Goal: Information Seeking & Learning: Learn about a topic

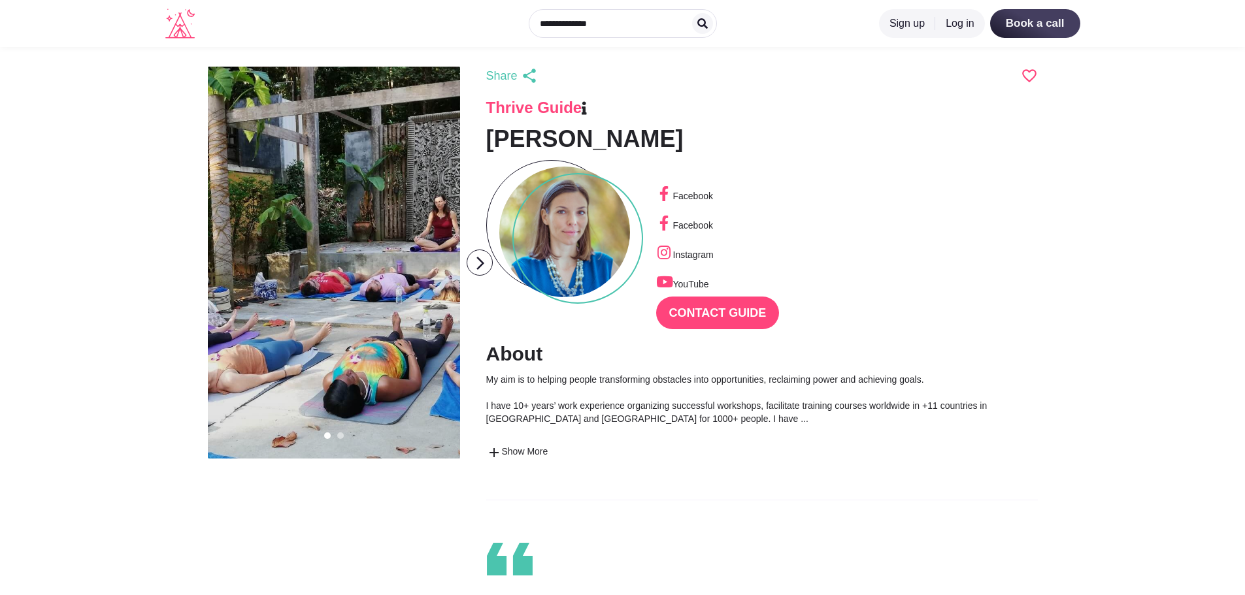
scroll to position [31, 57]
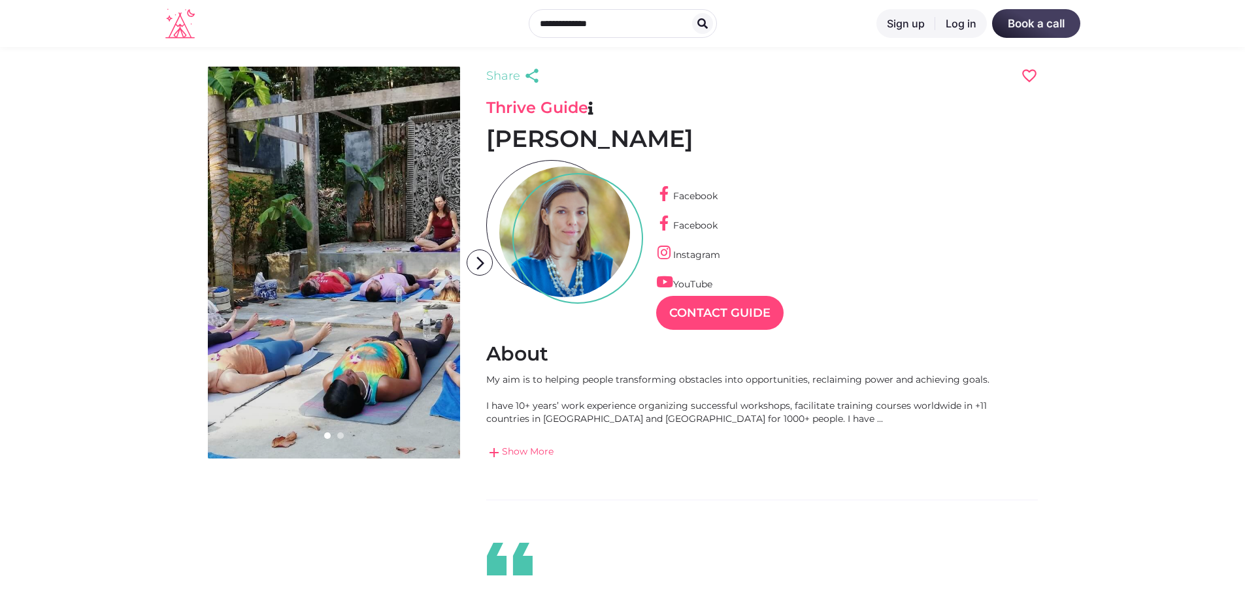
click at [567, 457] on link "add Show More" at bounding box center [741, 453] width 510 height 16
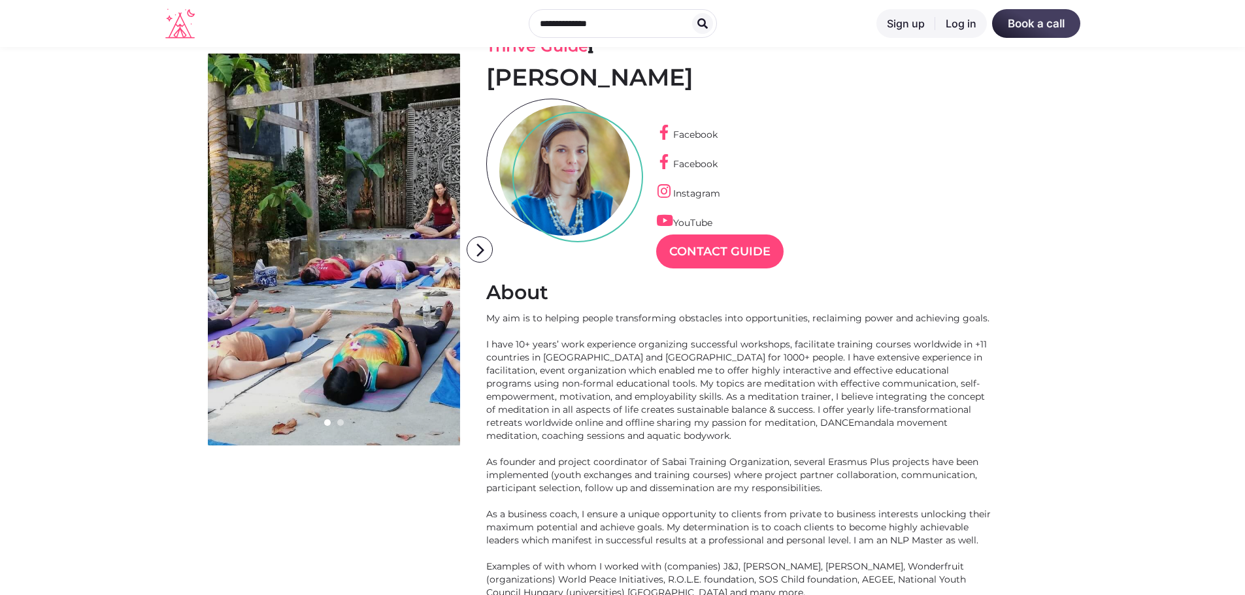
scroll to position [65, 0]
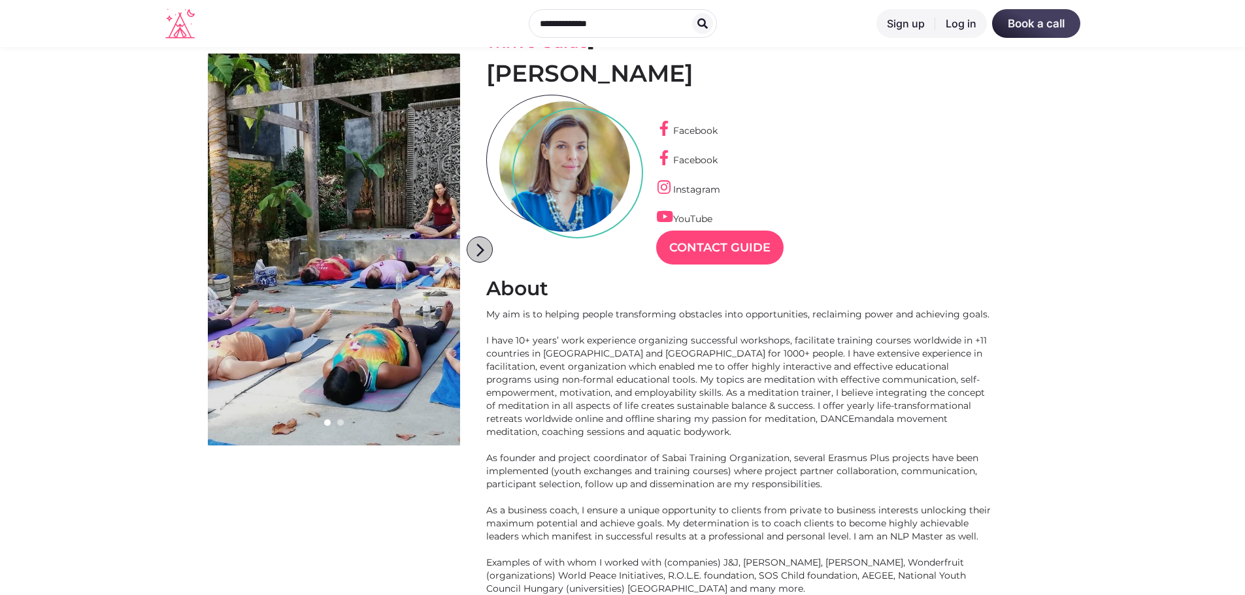
click at [482, 246] on icon "arrow_forward_ios" at bounding box center [480, 250] width 26 height 26
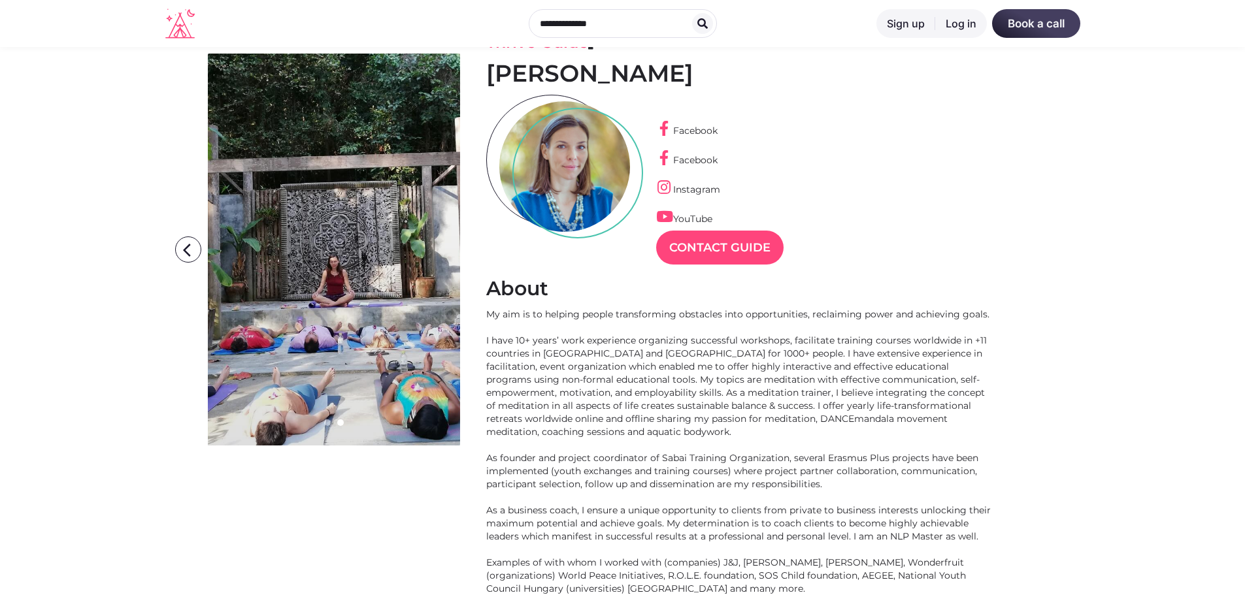
click at [350, 275] on link at bounding box center [334, 250] width 252 height 392
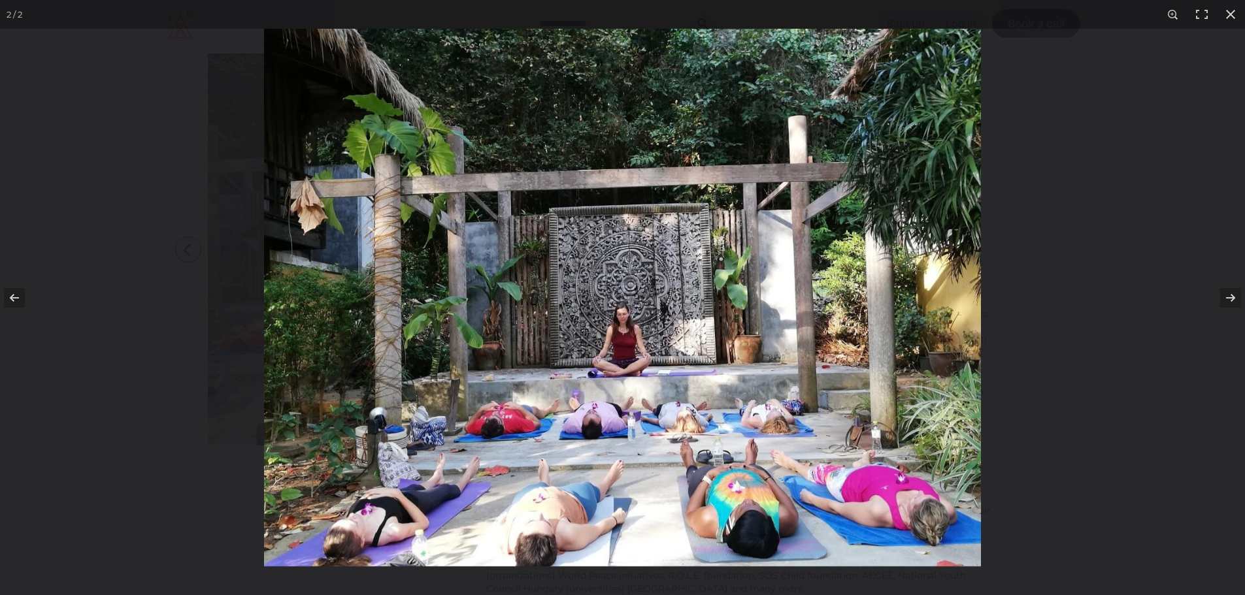
click at [728, 333] on img at bounding box center [622, 298] width 717 height 538
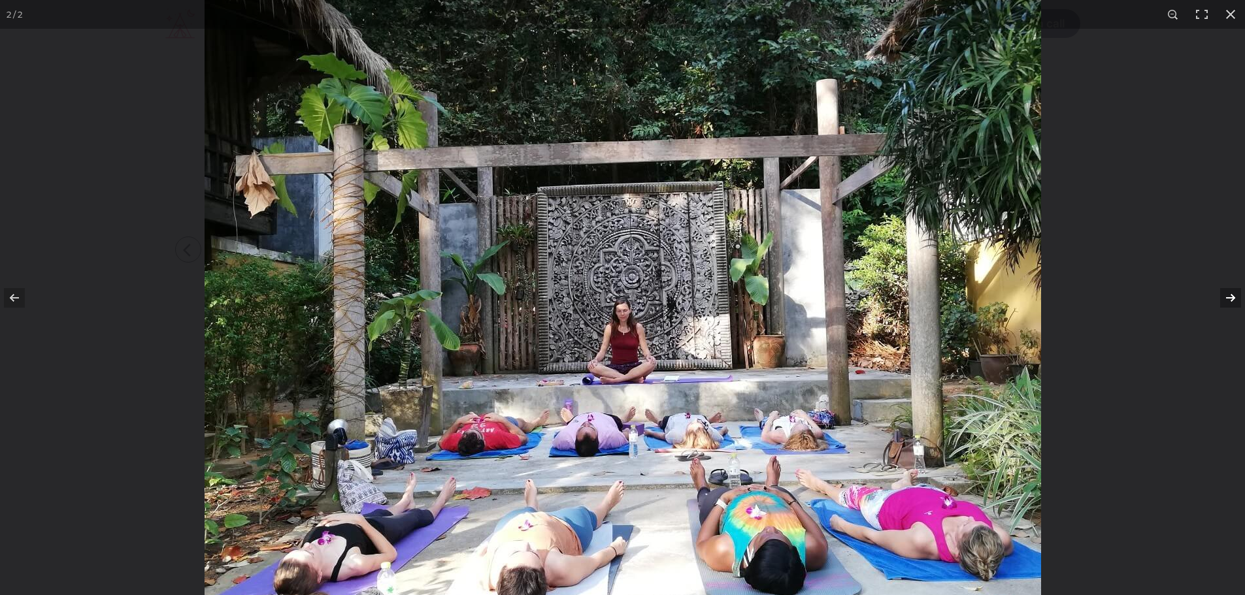
click at [1236, 301] on button at bounding box center [1222, 297] width 46 height 65
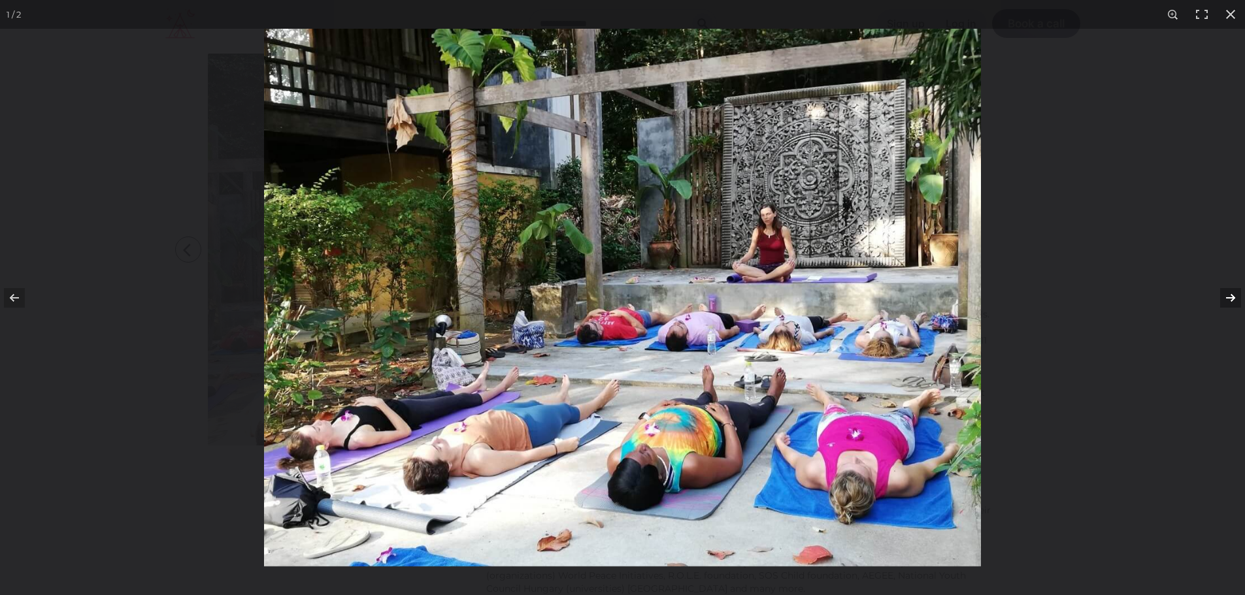
click at [1236, 301] on button at bounding box center [1222, 297] width 46 height 65
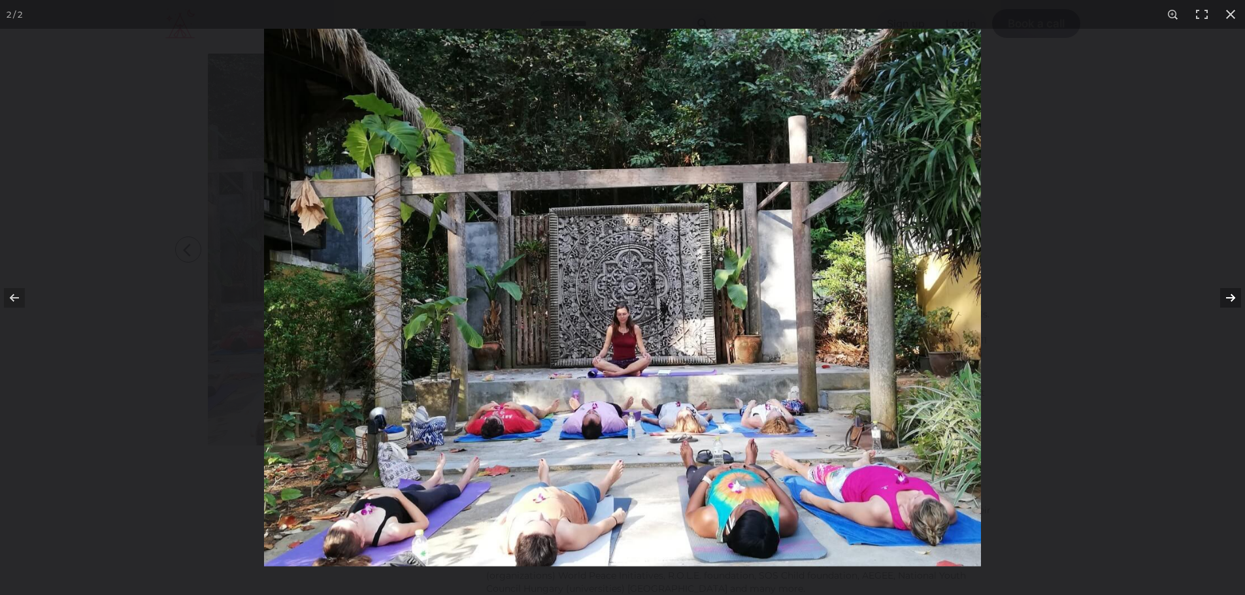
click at [1235, 301] on button at bounding box center [1222, 297] width 46 height 65
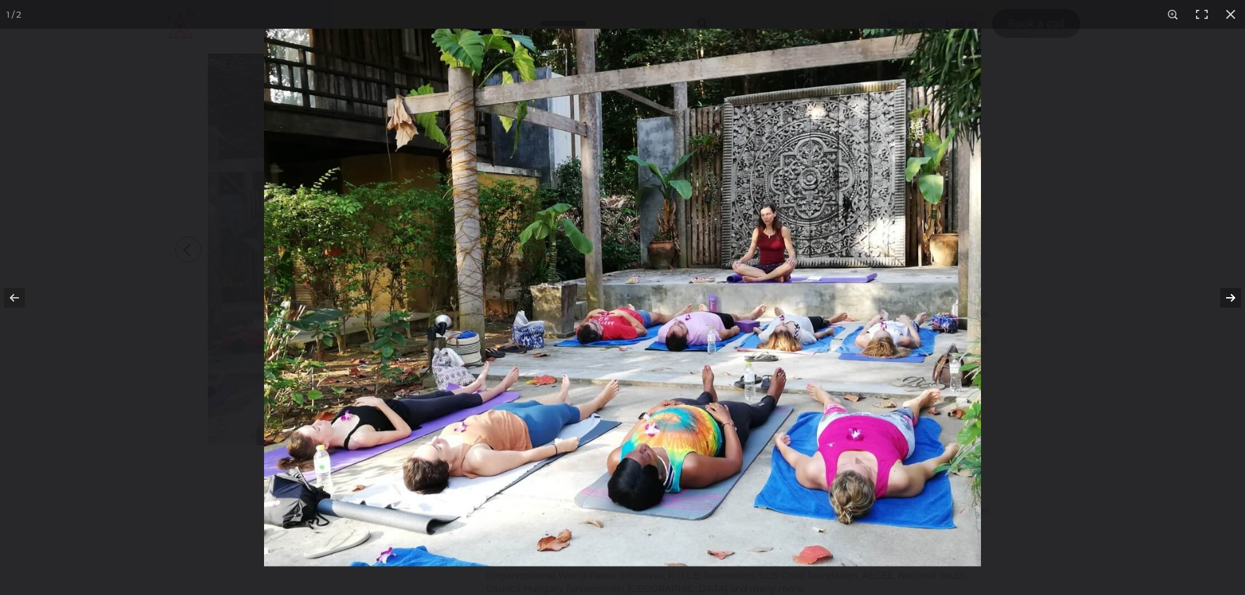
click at [1235, 301] on button at bounding box center [1222, 297] width 46 height 65
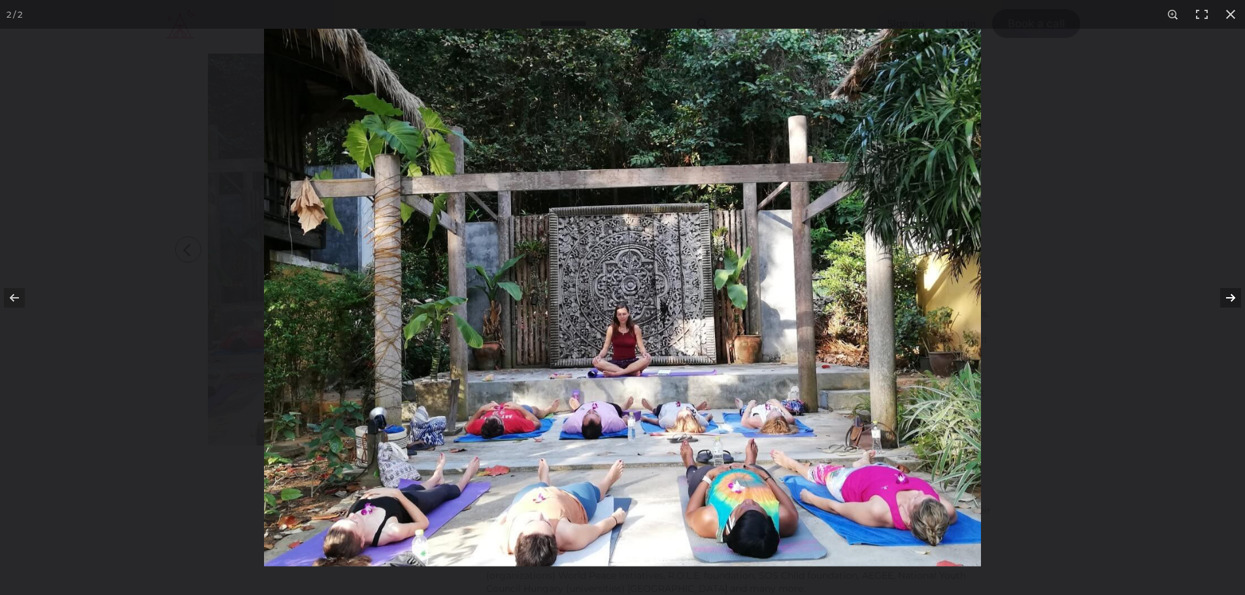
click at [1235, 301] on button at bounding box center [1222, 297] width 46 height 65
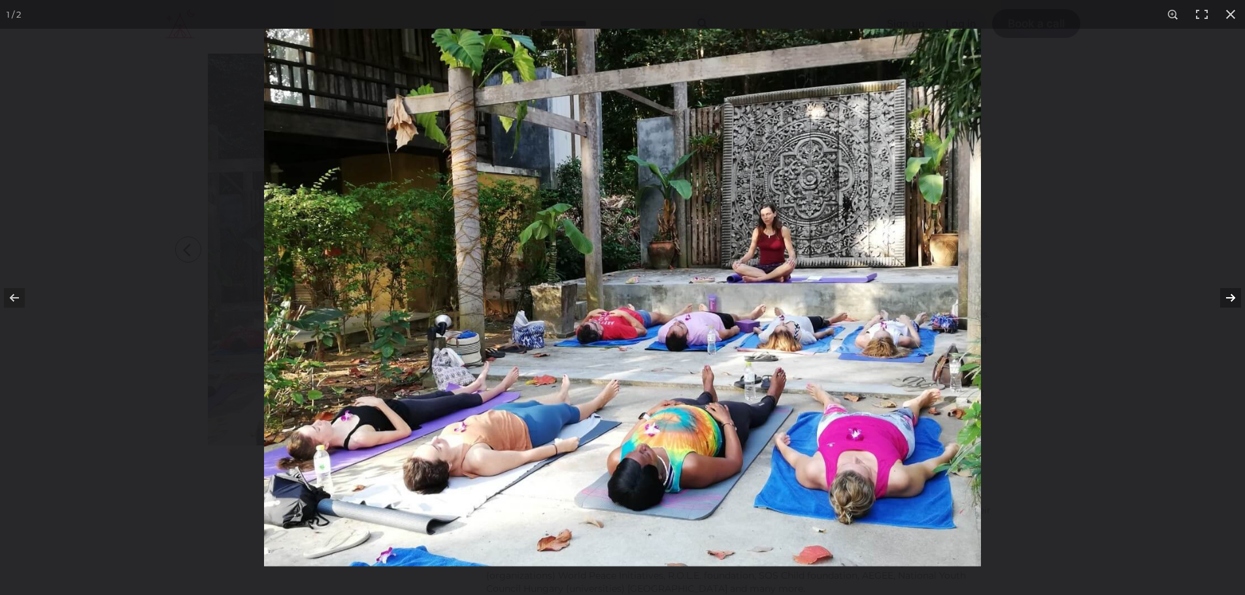
click at [1235, 301] on button at bounding box center [1222, 297] width 46 height 65
